Goal: Navigation & Orientation: Find specific page/section

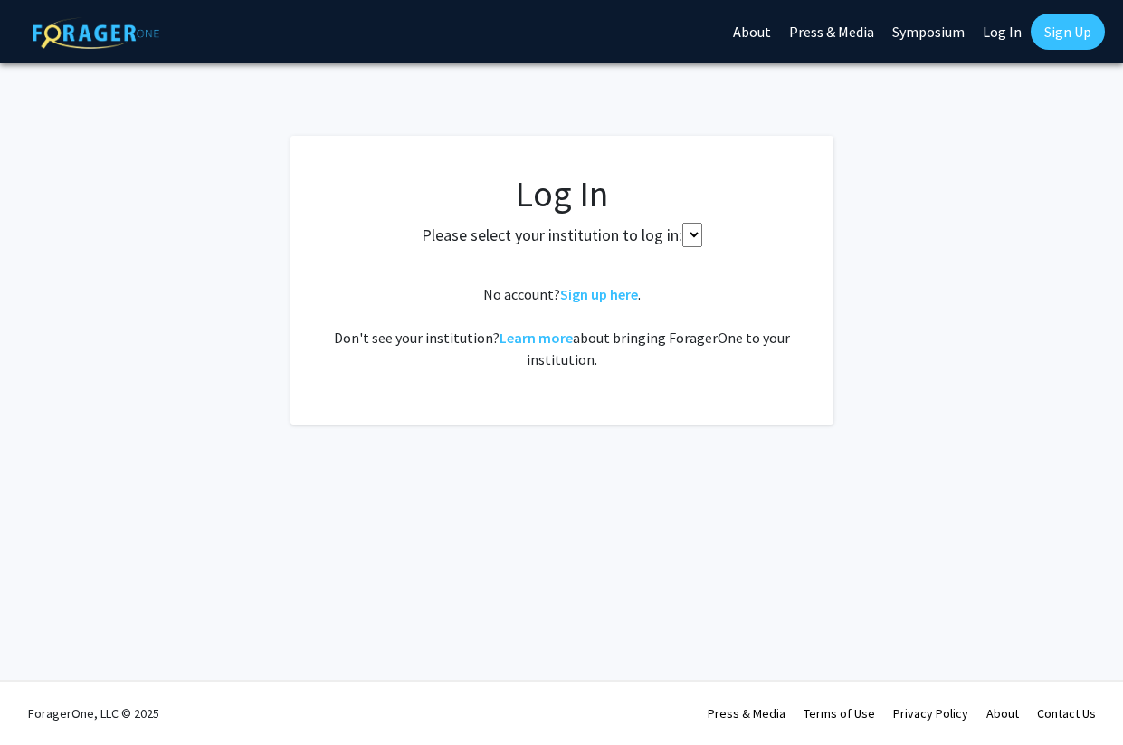
select select
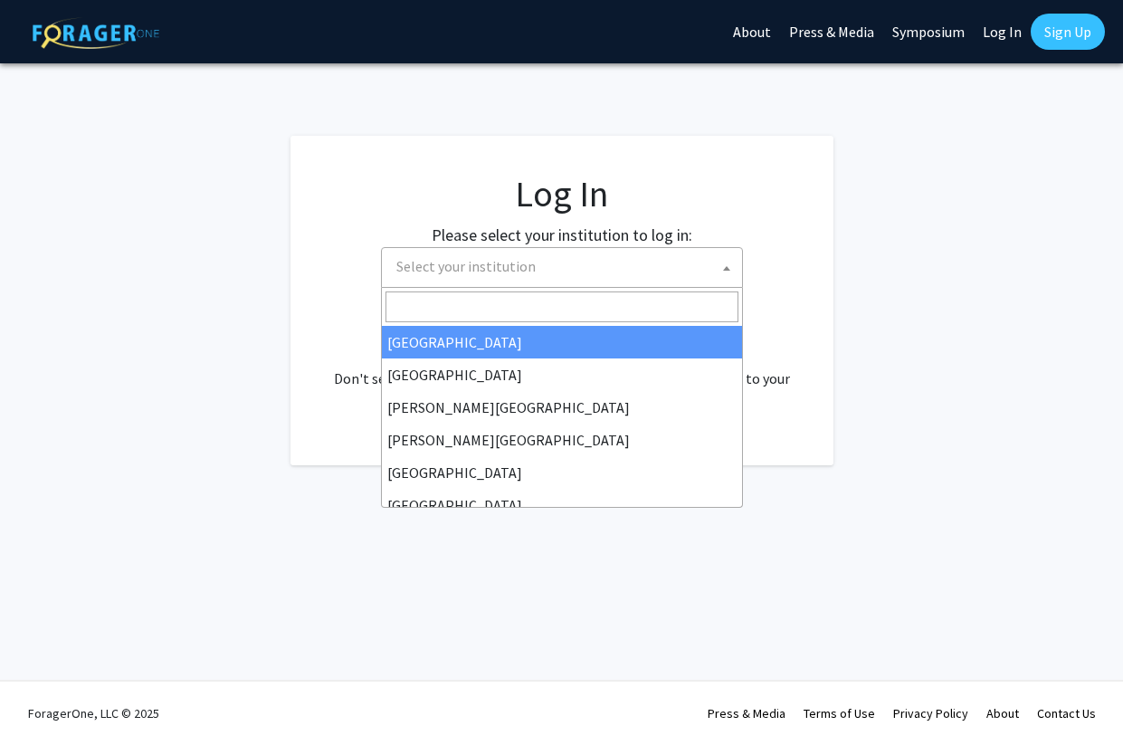
click at [549, 279] on span "Select your institution" at bounding box center [565, 266] width 353 height 37
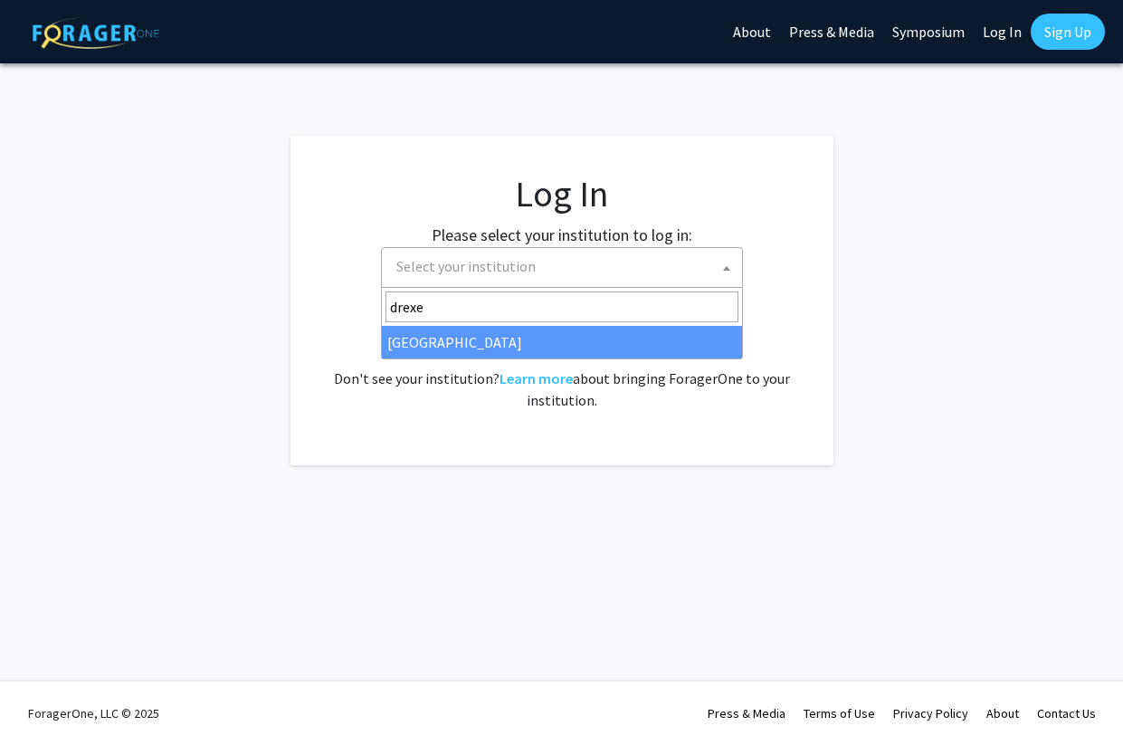
type input "drexel"
select select "6"
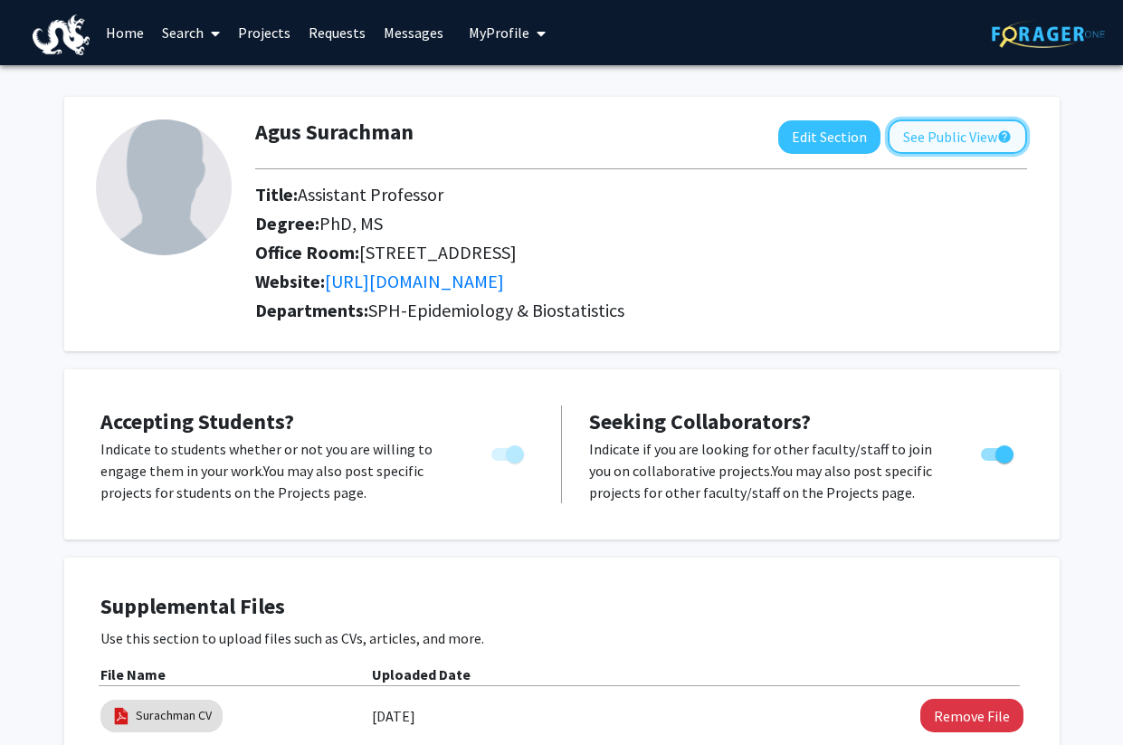
click at [967, 137] on button "See Public View help" at bounding box center [957, 136] width 139 height 34
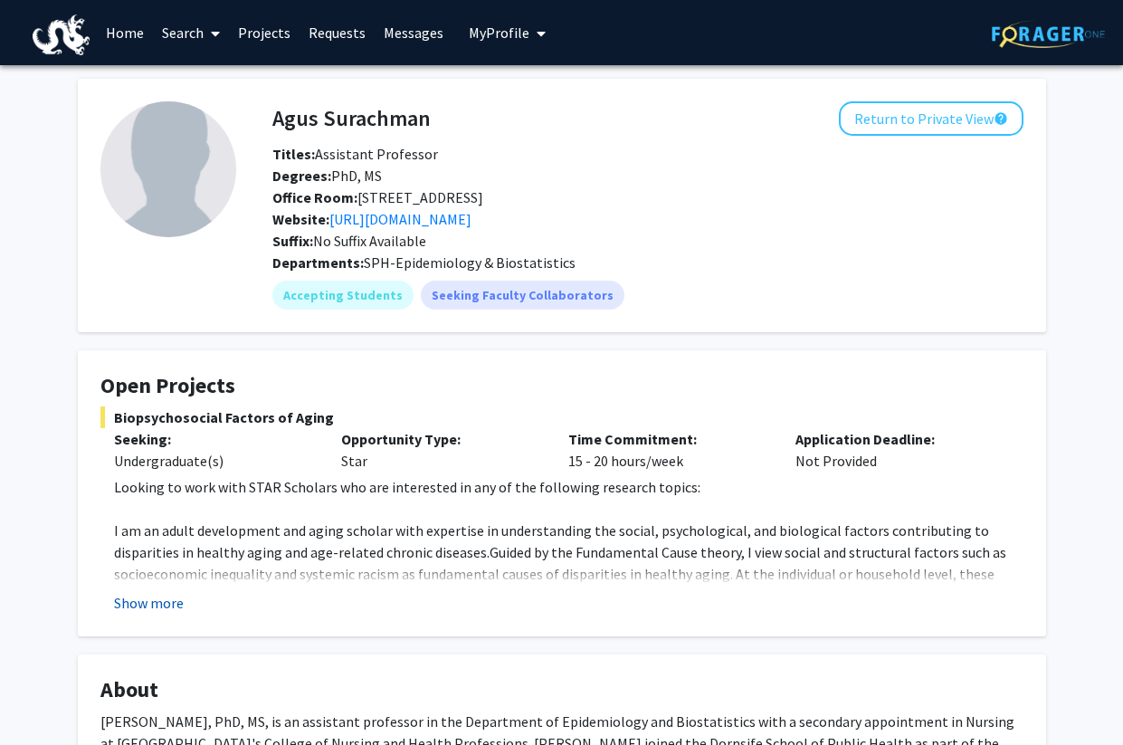
click at [156, 605] on button "Show more" at bounding box center [149, 603] width 70 height 22
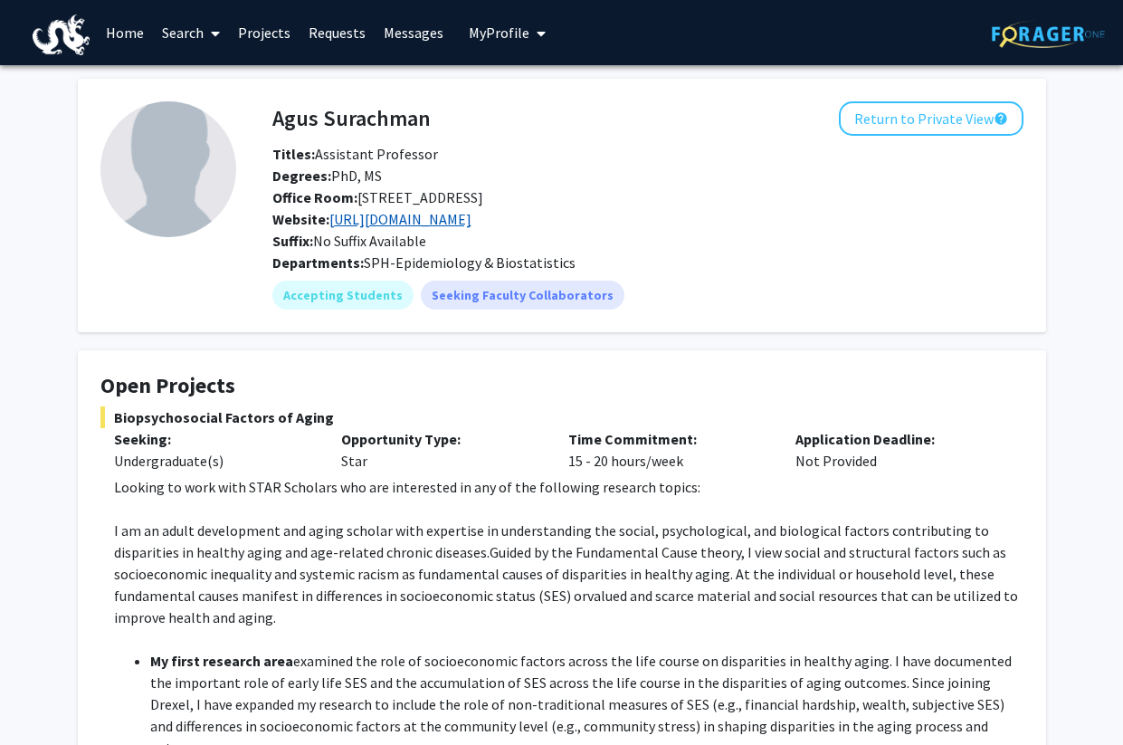
click at [454, 222] on link "https://www.relaxatdrexel.com/" at bounding box center [400, 219] width 142 height 18
